Goal: Find specific page/section: Find specific page/section

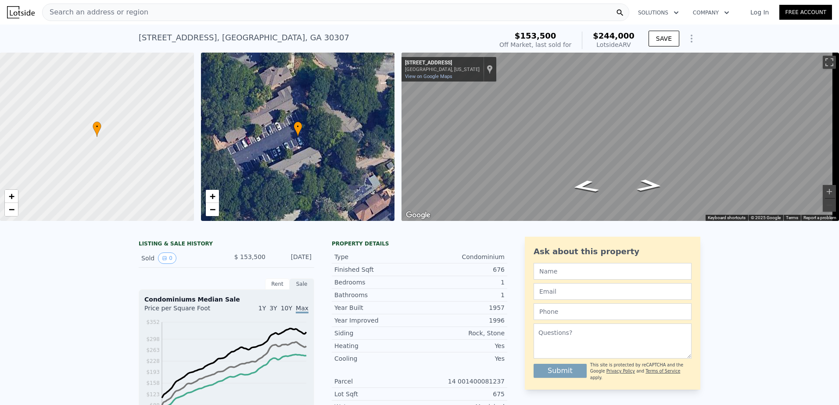
click at [118, 10] on span "Search an address or region" at bounding box center [96, 12] width 106 height 11
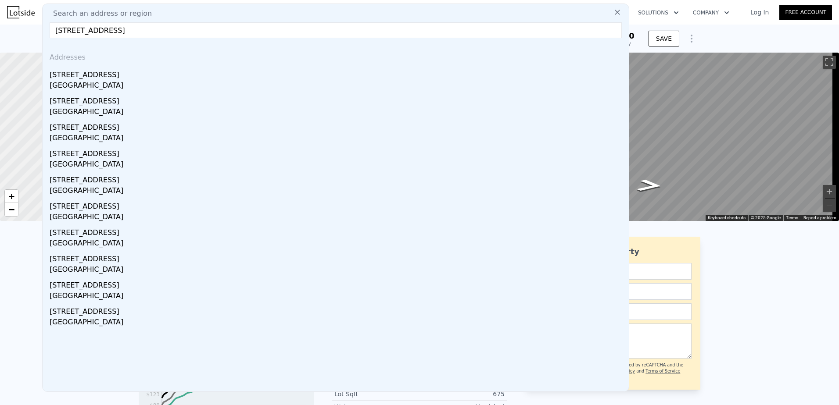
click at [220, 32] on input "[STREET_ADDRESS]" at bounding box center [336, 30] width 572 height 16
click at [178, 30] on input "[STREET_ADDRESS]" at bounding box center [336, 30] width 572 height 16
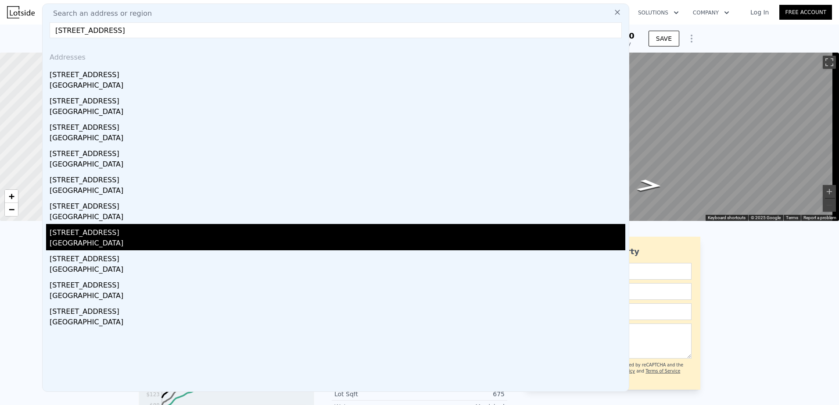
type input "[STREET_ADDRESS]"
click at [87, 239] on div "[GEOGRAPHIC_DATA]" at bounding box center [337, 244] width 575 height 12
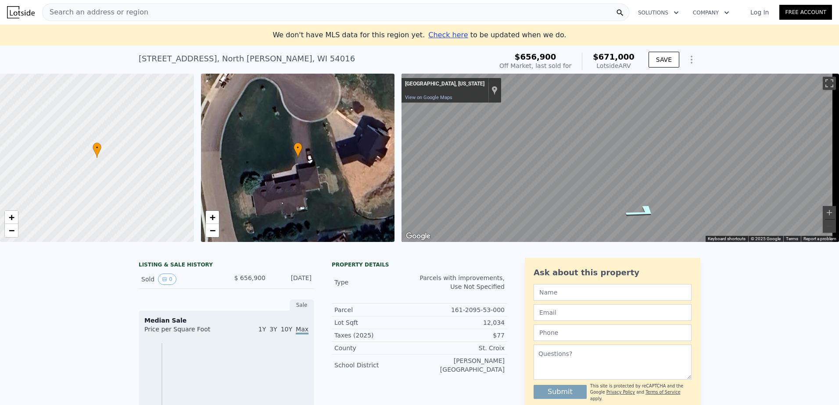
click at [640, 214] on icon "Go Northwest" at bounding box center [642, 211] width 64 height 21
click at [704, 237] on div "← Move left → Move right ↑ Move up ↓ Move down + Zoom in - Zoom out [GEOGRAPHIC…" at bounding box center [619, 158] width 437 height 168
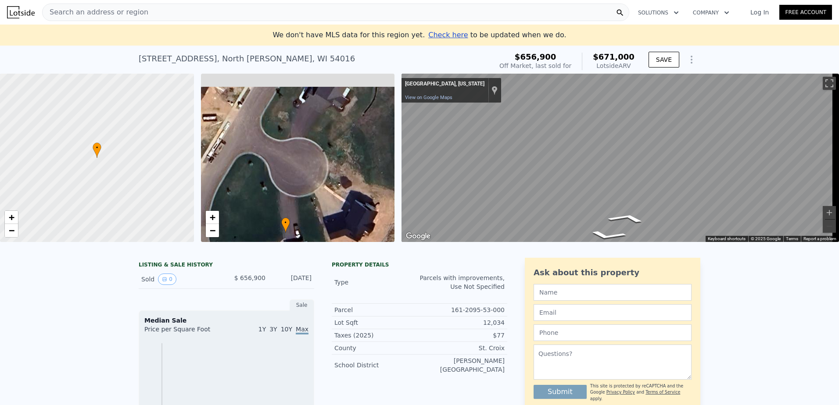
drag, startPoint x: 285, startPoint y: 143, endPoint x: 269, endPoint y: 226, distance: 85.3
click at [269, 226] on div "• + −" at bounding box center [298, 158] width 194 height 168
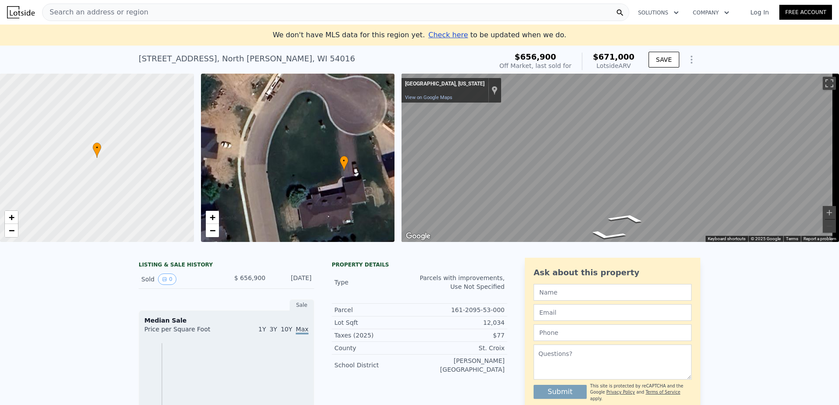
drag, startPoint x: 329, startPoint y: 198, endPoint x: 387, endPoint y: 127, distance: 91.6
click at [387, 127] on div "• + −" at bounding box center [298, 158] width 194 height 168
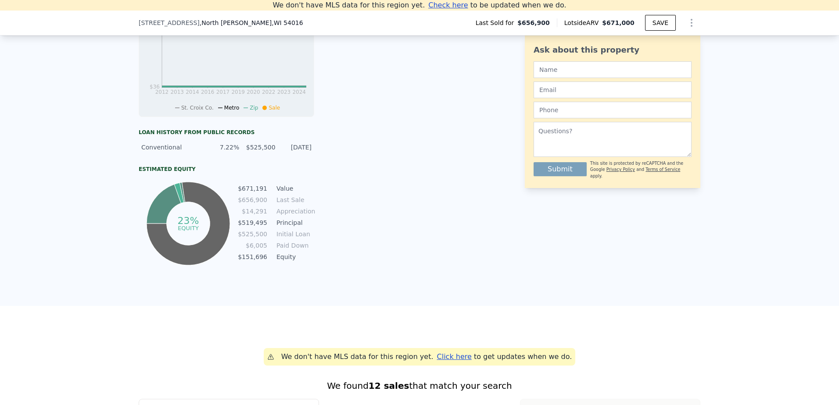
scroll to position [516, 0]
